Goal: Navigation & Orientation: Find specific page/section

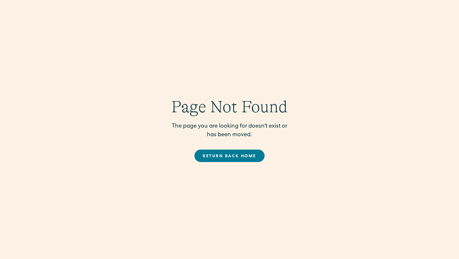
click at [205, 152] on link "Return back Home" at bounding box center [230, 156] width 70 height 12
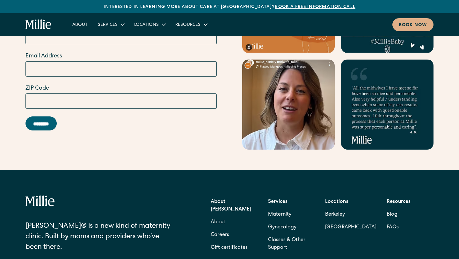
scroll to position [2608, 0]
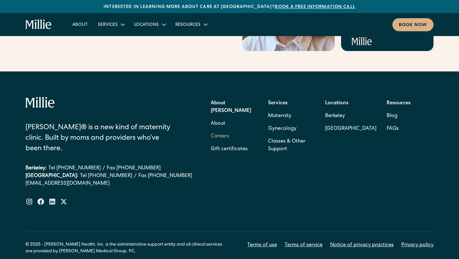
click at [223, 130] on link "Careers" at bounding box center [220, 136] width 19 height 13
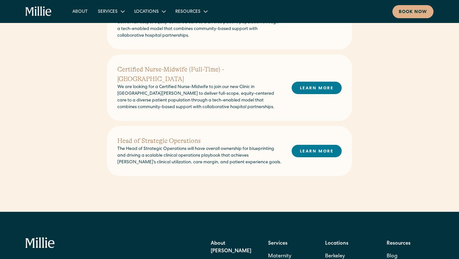
scroll to position [266, 0]
